Goal: Use online tool/utility: Utilize a website feature to perform a specific function

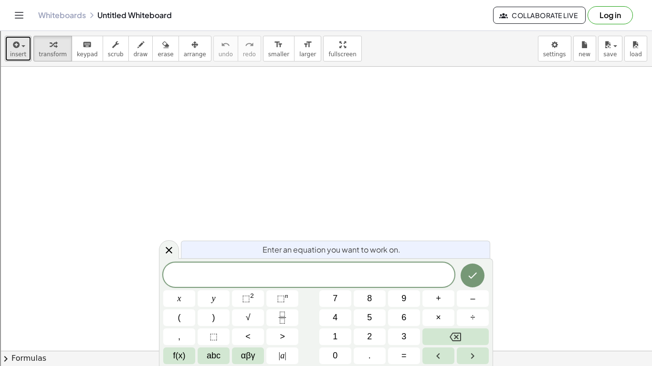
click at [11, 44] on icon "button" at bounding box center [15, 44] width 9 height 11
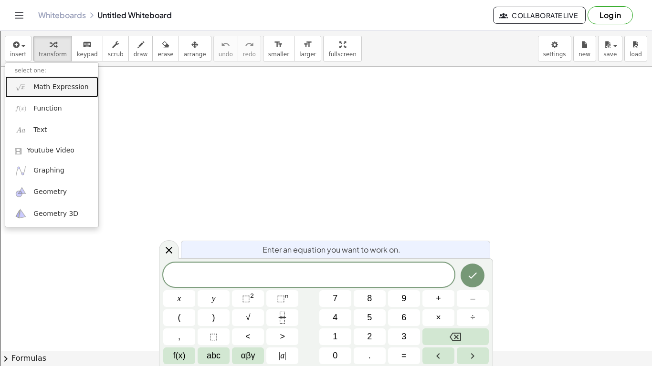
click at [60, 92] on span "Math Expression" at bounding box center [60, 88] width 55 height 10
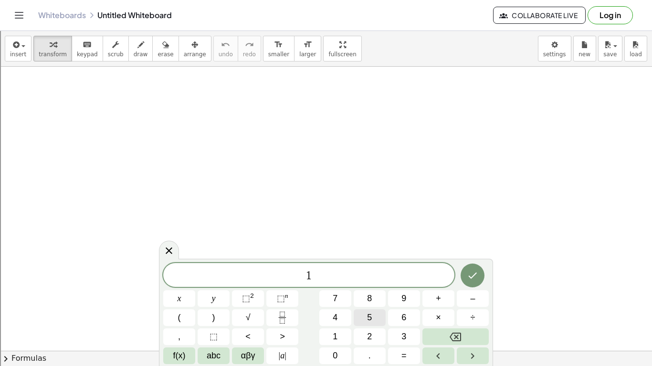
scroll to position [1, 0]
click at [276, 337] on button ">" at bounding box center [282, 337] width 32 height 17
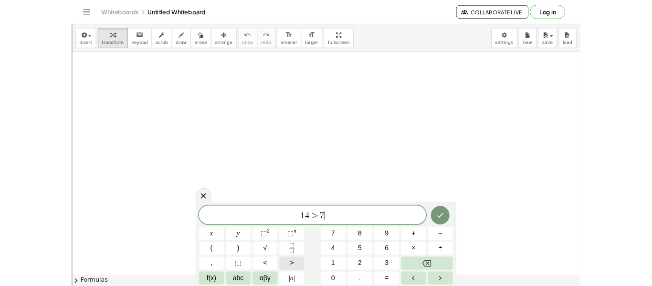
scroll to position [2, 0]
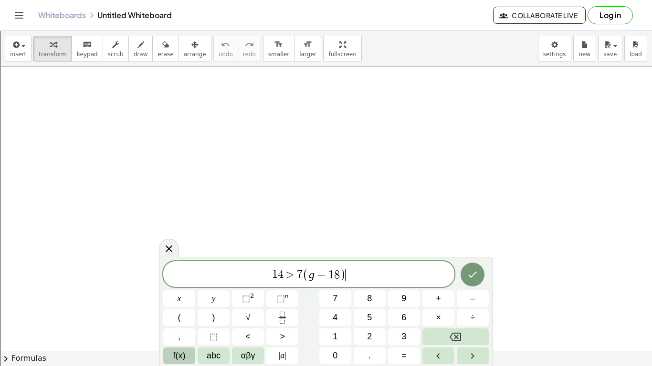
click at [176, 360] on span "f(x)" at bounding box center [179, 356] width 12 height 13
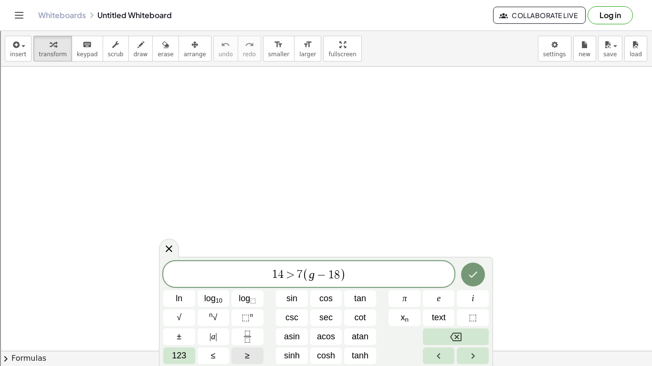
click at [240, 352] on button "≥" at bounding box center [247, 356] width 32 height 17
click at [287, 272] on span ">" at bounding box center [284, 275] width 14 height 11
click at [344, 274] on span "≥" at bounding box center [339, 275] width 14 height 11
click at [250, 352] on button "≥" at bounding box center [247, 356] width 32 height 17
click at [481, 268] on button "Done" at bounding box center [473, 275] width 24 height 24
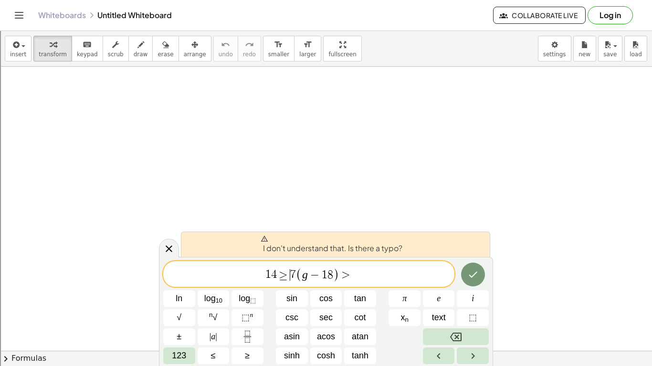
click at [359, 270] on span "1 4 ≥ ​ 7 ( g − 1 8 ) >" at bounding box center [308, 275] width 291 height 16
click at [359, 270] on span "1 4 ≥ 7 ( g − 1 8 ) > ​" at bounding box center [308, 275] width 291 height 16
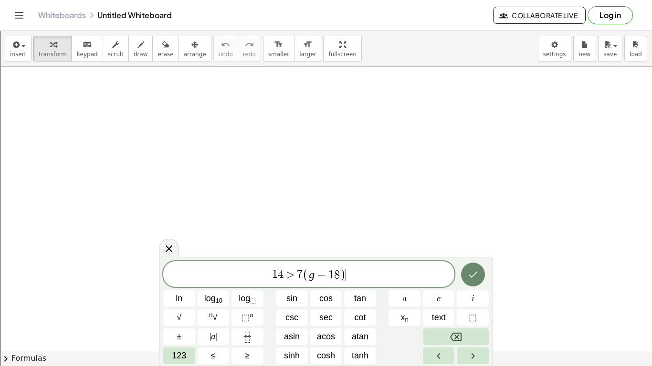
click at [476, 275] on icon "Done" at bounding box center [472, 274] width 11 height 11
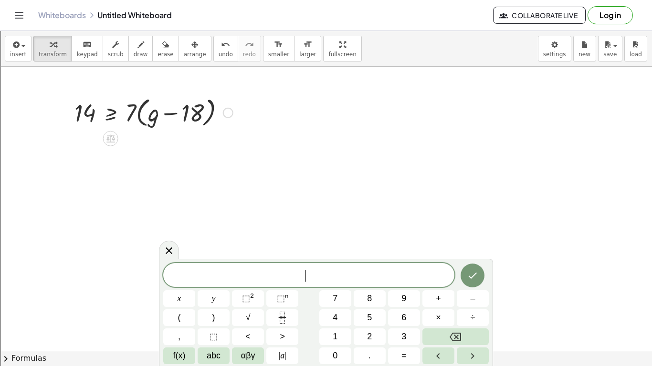
click at [415, 331] on button "3" at bounding box center [404, 337] width 32 height 17
click at [110, 139] on icon at bounding box center [110, 139] width 9 height 8
click at [169, 248] on icon at bounding box center [168, 250] width 11 height 11
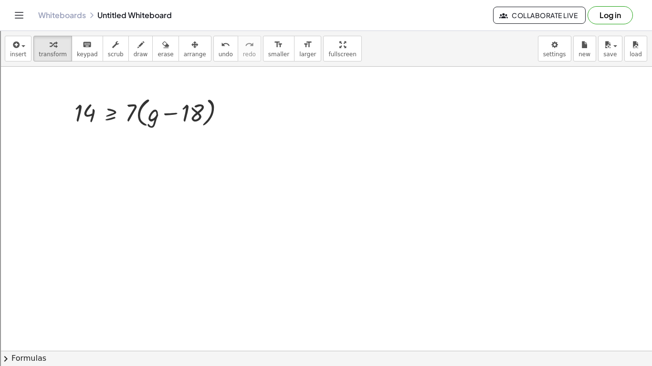
click at [534, 61] on div "insert select one: Math Expression Function Text Youtube Video Graphing Geometr…" at bounding box center [326, 49] width 652 height 36
drag, startPoint x: 129, startPoint y: 111, endPoint x: 168, endPoint y: 112, distance: 38.7
click at [168, 112] on div at bounding box center [154, 112] width 168 height 36
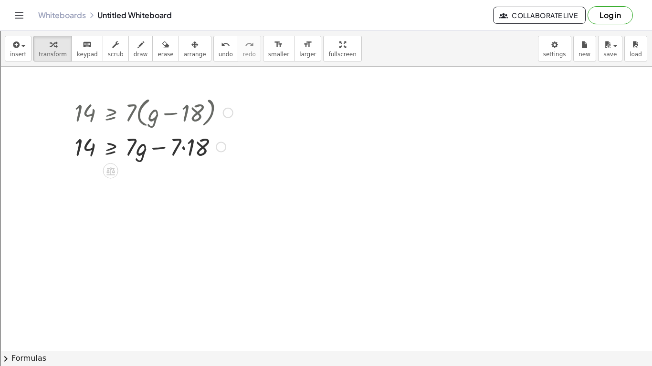
click at [183, 147] on div at bounding box center [154, 146] width 168 height 32
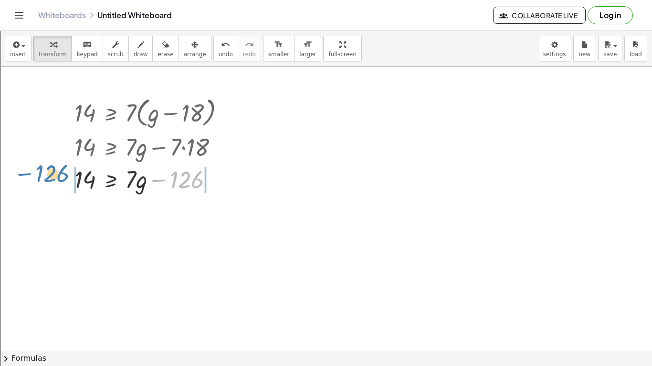
drag, startPoint x: 182, startPoint y: 184, endPoint x: 48, endPoint y: 178, distance: 134.2
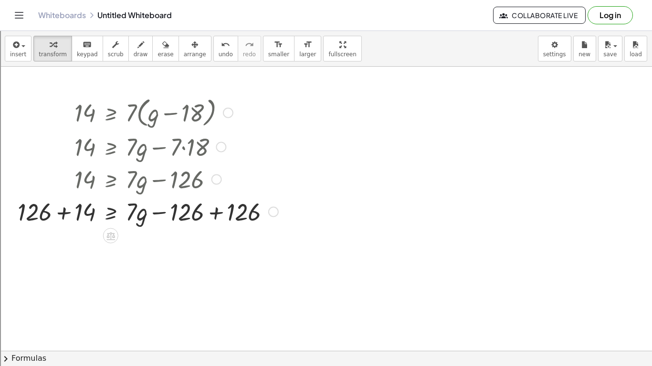
click at [62, 217] on div at bounding box center [148, 211] width 270 height 32
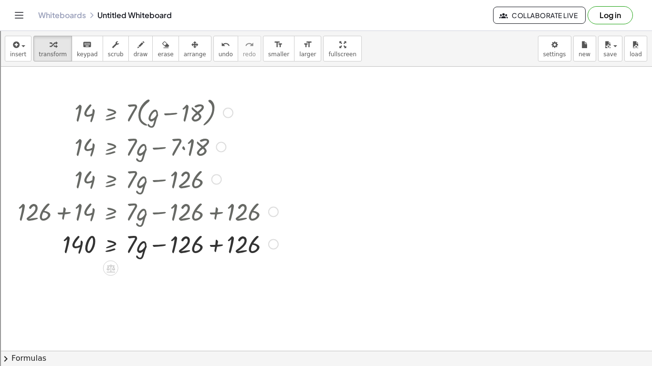
click at [215, 243] on div at bounding box center [148, 244] width 270 height 32
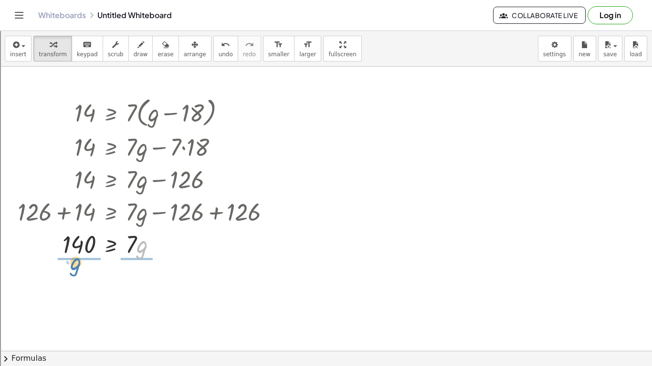
drag, startPoint x: 137, startPoint y: 246, endPoint x: 73, endPoint y: 267, distance: 66.7
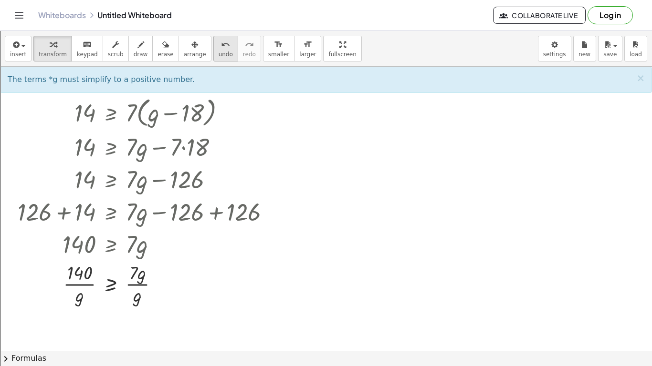
click at [219, 53] on span "undo" at bounding box center [226, 54] width 14 height 7
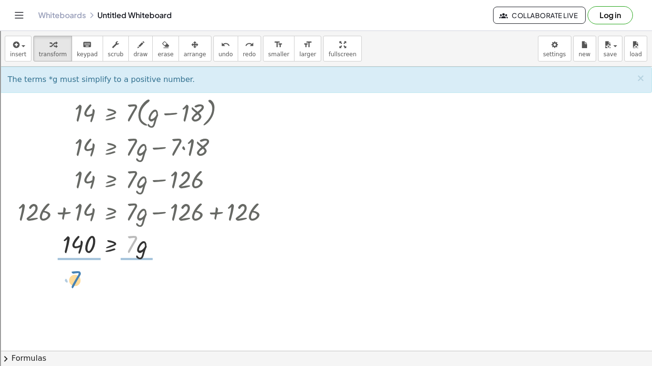
drag, startPoint x: 130, startPoint y: 240, endPoint x: 73, endPoint y: 275, distance: 66.9
click at [137, 282] on div at bounding box center [148, 284] width 270 height 48
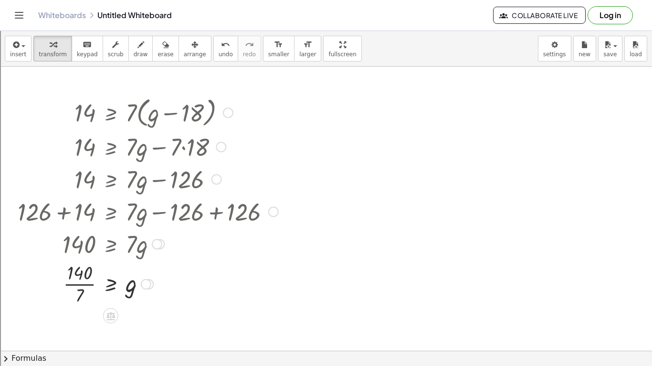
click at [72, 278] on div at bounding box center [148, 284] width 270 height 48
click at [78, 281] on div at bounding box center [148, 284] width 270 height 48
drag, startPoint x: 185, startPoint y: 146, endPoint x: 200, endPoint y: 135, distance: 19.2
click at [200, 135] on div at bounding box center [148, 146] width 270 height 32
drag, startPoint x: 187, startPoint y: 215, endPoint x: 140, endPoint y: 198, distance: 50.0
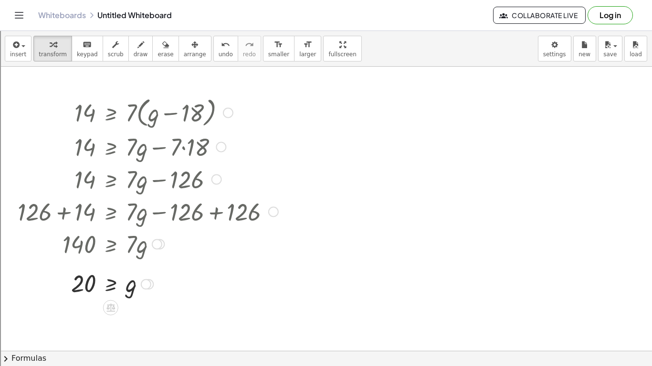
click at [140, 198] on div at bounding box center [148, 211] width 270 height 32
click at [215, 180] on div at bounding box center [216, 180] width 10 height 10
click at [220, 185] on div at bounding box center [148, 179] width 270 height 32
click at [234, 209] on div at bounding box center [148, 211] width 270 height 32
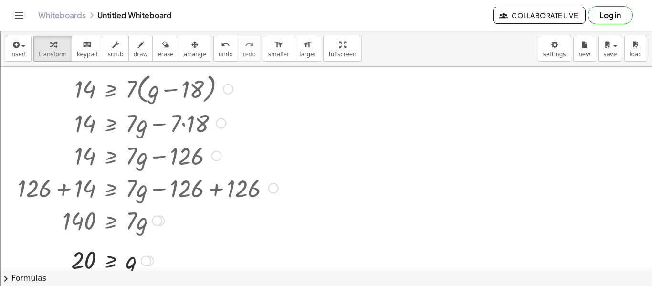
scroll to position [0, 0]
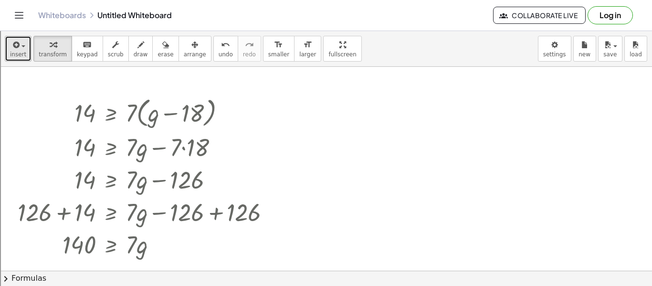
click at [10, 46] on div "button" at bounding box center [18, 44] width 16 height 11
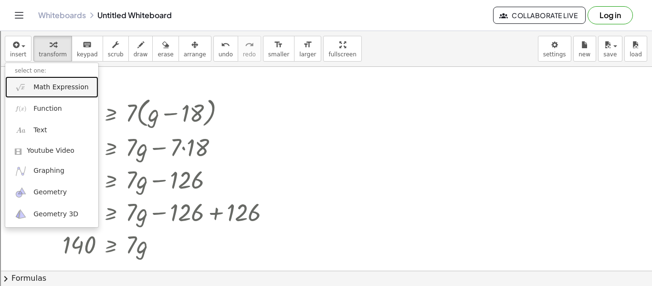
click at [53, 85] on span "Math Expression" at bounding box center [60, 88] width 55 height 10
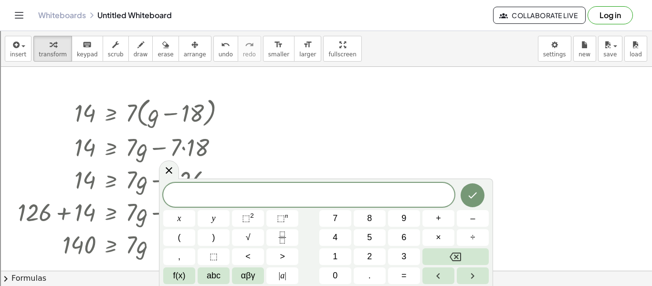
scroll to position [2, 0]
click at [442, 223] on button "+" at bounding box center [438, 218] width 32 height 17
drag, startPoint x: 328, startPoint y: 198, endPoint x: 277, endPoint y: 200, distance: 51.6
click at [277, 200] on span "j + 4" at bounding box center [308, 195] width 291 height 13
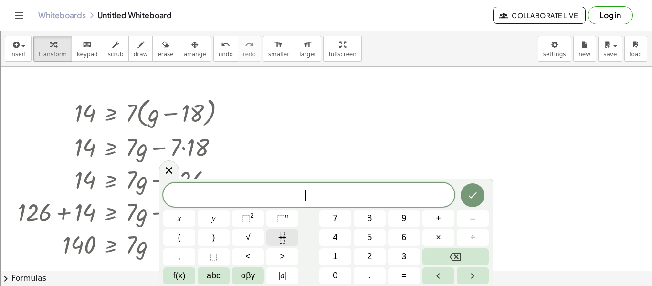
click at [289, 238] on button "Fraction" at bounding box center [282, 237] width 32 height 17
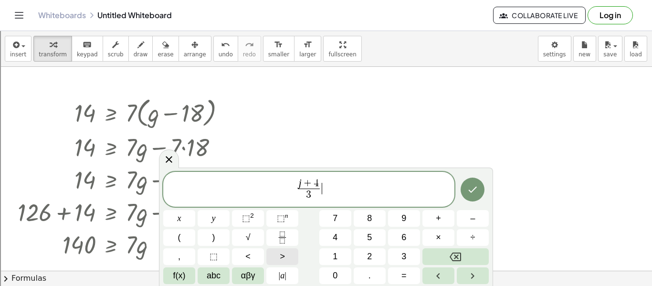
click at [295, 257] on button ">" at bounding box center [282, 256] width 32 height 17
click at [478, 191] on icon "Done" at bounding box center [472, 189] width 11 height 11
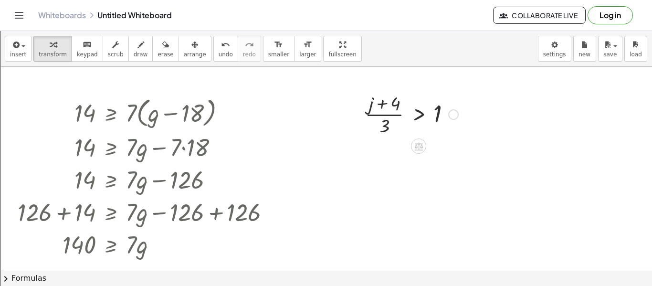
click at [450, 115] on div at bounding box center [453, 114] width 10 height 10
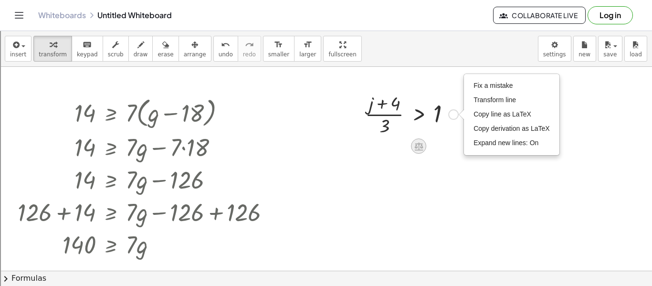
click at [415, 142] on icon at bounding box center [419, 146] width 10 height 10
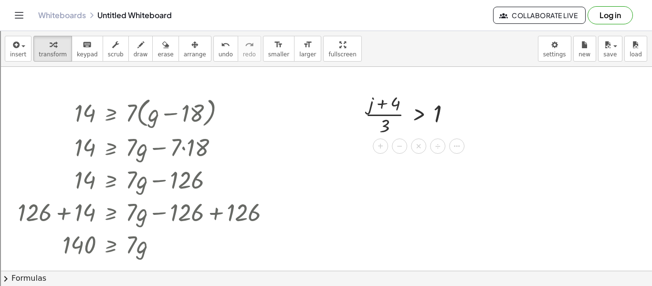
click at [422, 185] on div at bounding box center [326, 270] width 652 height 407
drag, startPoint x: 371, startPoint y: 104, endPoint x: 327, endPoint y: 124, distance: 48.1
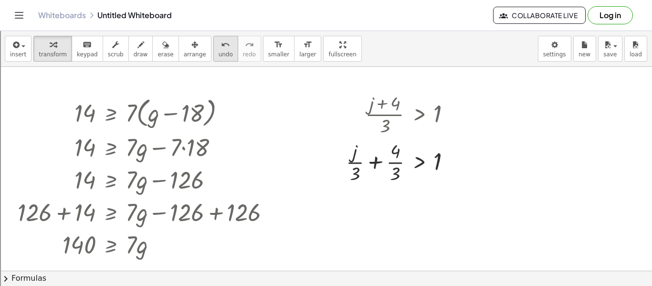
click at [213, 41] on button "undo undo" at bounding box center [225, 49] width 25 height 26
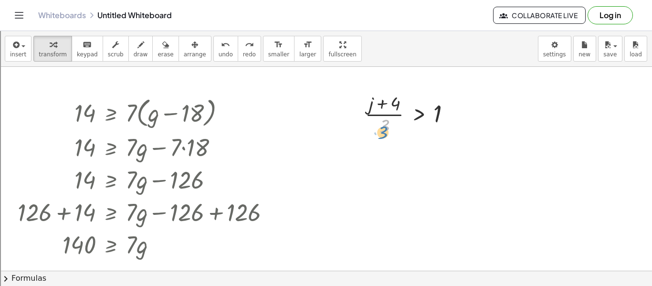
drag, startPoint x: 385, startPoint y: 127, endPoint x: 383, endPoint y: 134, distance: 6.9
click at [383, 134] on div at bounding box center [411, 114] width 103 height 48
drag, startPoint x: 368, startPoint y: 110, endPoint x: 362, endPoint y: 109, distance: 5.8
click at [362, 109] on div "· ( + j + 4 ) · 3 · ( + j + 4 ) · 3 > 1" at bounding box center [408, 113] width 115 height 52
drag, startPoint x: 369, startPoint y: 103, endPoint x: 429, endPoint y: 135, distance: 68.3
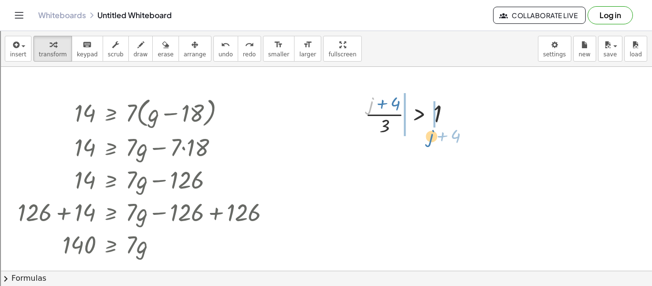
click at [429, 135] on div at bounding box center [411, 114] width 103 height 48
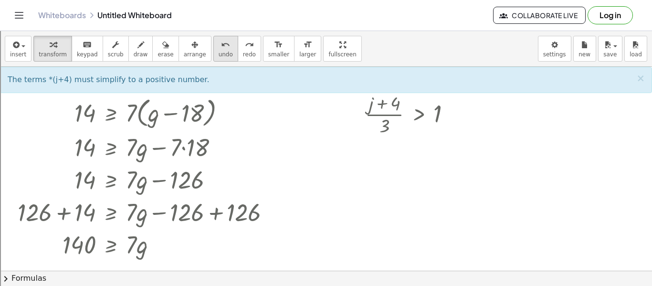
click at [221, 49] on icon "undo" at bounding box center [225, 44] width 9 height 11
drag, startPoint x: 386, startPoint y: 129, endPoint x: 438, endPoint y: 141, distance: 53.8
click at [219, 52] on span "undo" at bounding box center [226, 54] width 14 height 7
drag, startPoint x: 385, startPoint y: 125, endPoint x: 357, endPoint y: 115, distance: 29.4
click at [357, 115] on div "· 3 · ( + j + 4 ) · 3 > 1" at bounding box center [408, 113] width 115 height 52
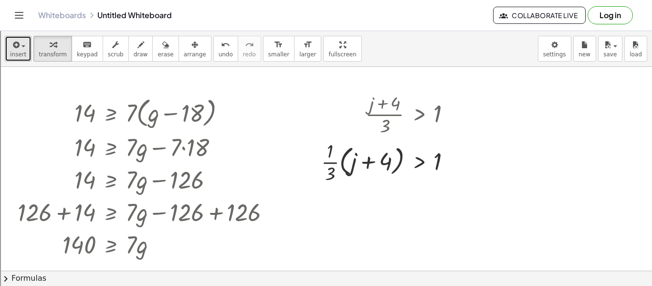
click at [20, 46] on span "button" at bounding box center [21, 45] width 2 height 7
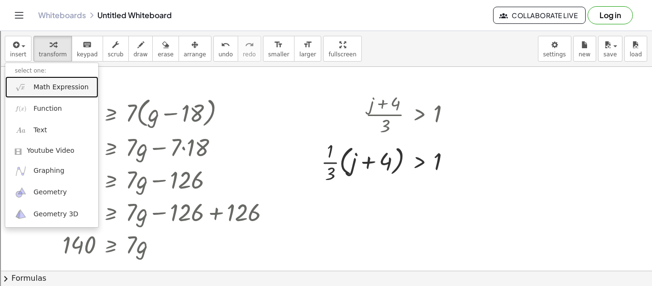
click at [69, 82] on link "Math Expression" at bounding box center [51, 86] width 93 height 21
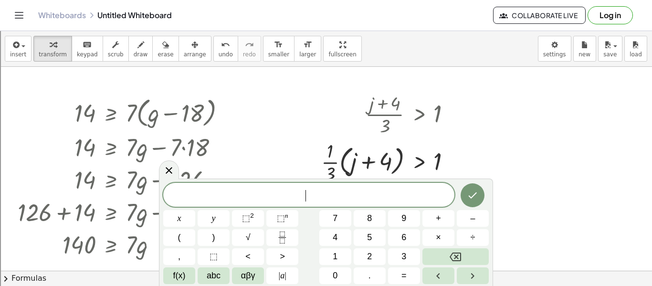
scroll to position [3, 0]
click at [292, 170] on div at bounding box center [326, 270] width 652 height 407
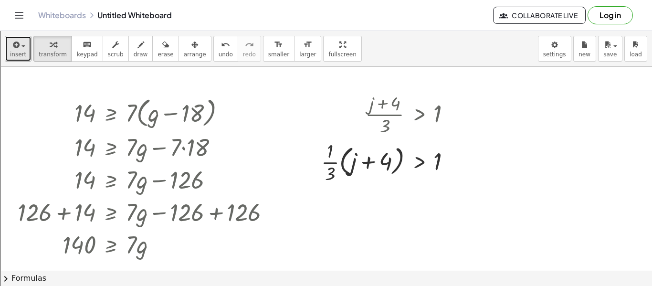
click at [16, 54] on span "insert" at bounding box center [18, 54] width 16 height 7
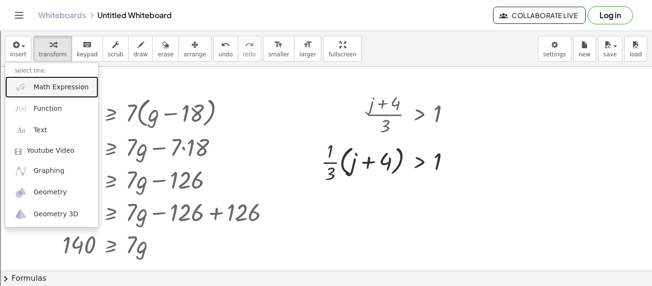
click at [41, 85] on span "Math Expression" at bounding box center [60, 88] width 55 height 10
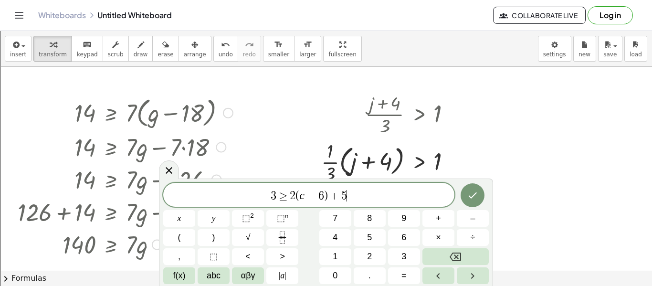
scroll to position [4, 0]
click at [469, 198] on icon "Done" at bounding box center [472, 194] width 11 height 11
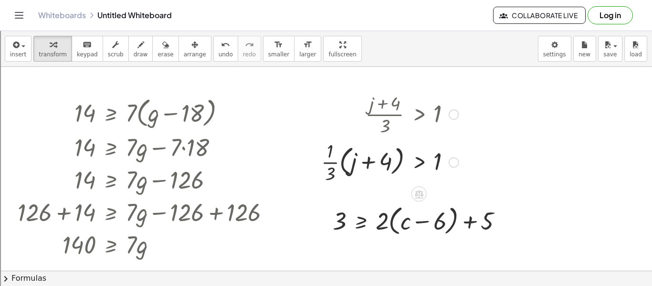
click at [405, 167] on div at bounding box center [389, 161] width 147 height 48
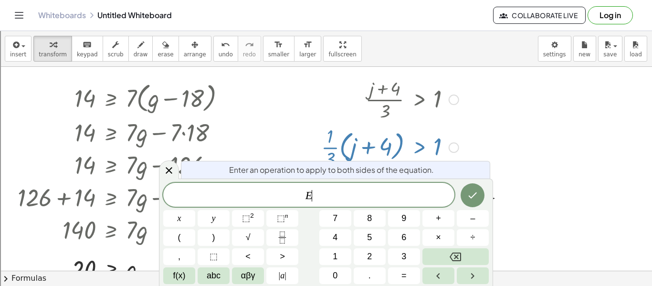
scroll to position [15, 0]
click at [470, 253] on button "Backspace" at bounding box center [455, 256] width 66 height 17
click at [559, 181] on div at bounding box center [326, 255] width 652 height 407
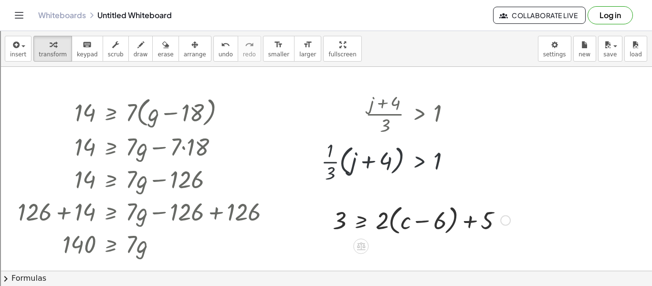
scroll to position [0, 0]
drag, startPoint x: 385, startPoint y: 216, endPoint x: 423, endPoint y: 219, distance: 38.3
click at [423, 219] on div at bounding box center [421, 220] width 187 height 36
click at [436, 221] on div at bounding box center [419, 219] width 182 height 32
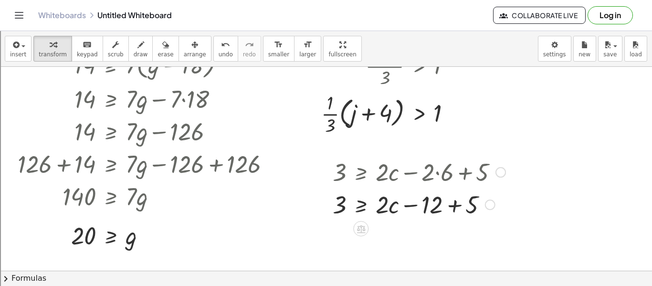
scroll to position [50, 0]
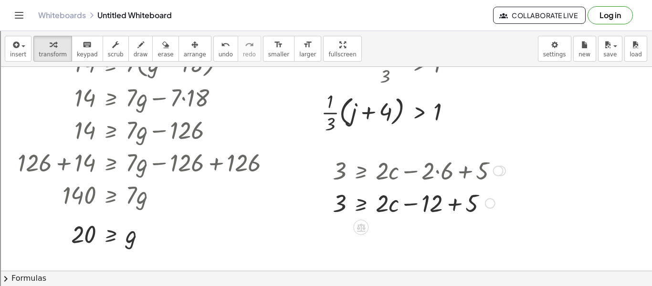
click at [454, 204] on div at bounding box center [419, 202] width 182 height 32
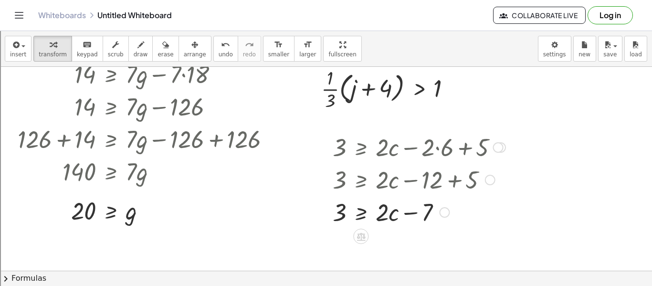
scroll to position [73, 0]
click at [221, 44] on icon "undo" at bounding box center [225, 44] width 9 height 11
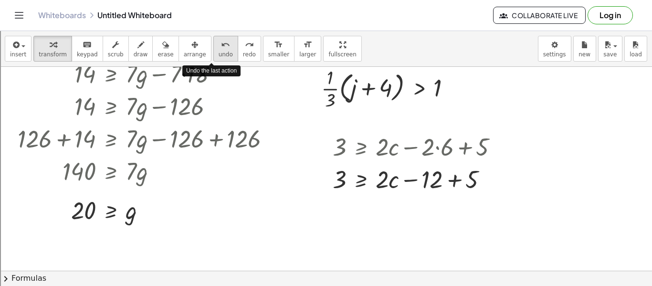
click at [221, 44] on icon "undo" at bounding box center [225, 44] width 9 height 11
